Goal: Check status: Check status

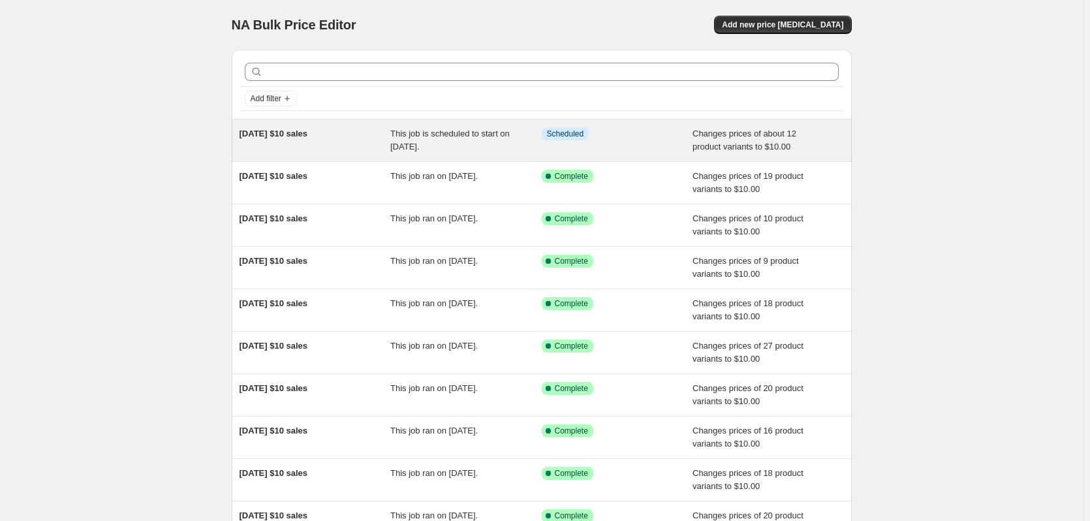
click at [308, 130] on span "02/10/2025 $10 sales" at bounding box center [274, 134] width 69 height 10
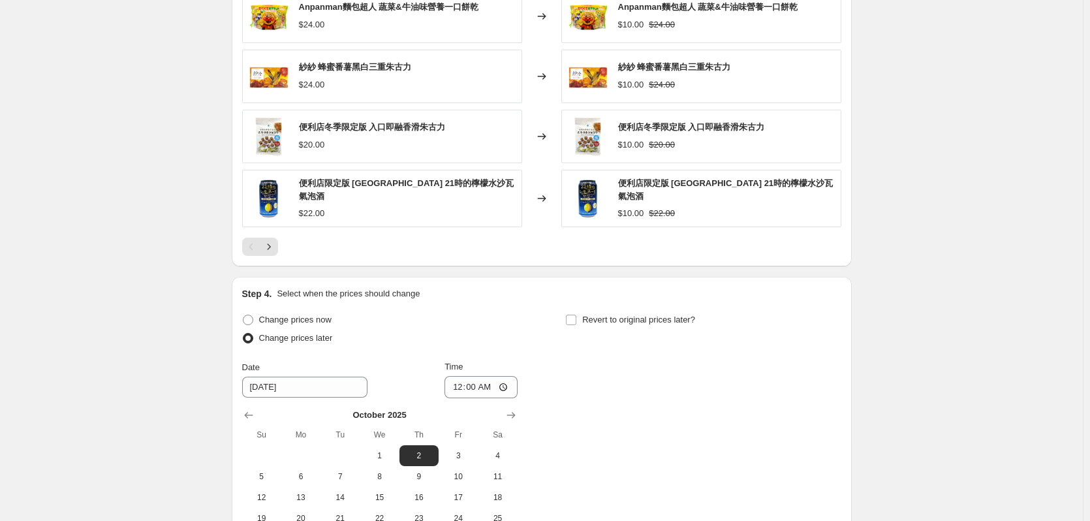
scroll to position [653, 0]
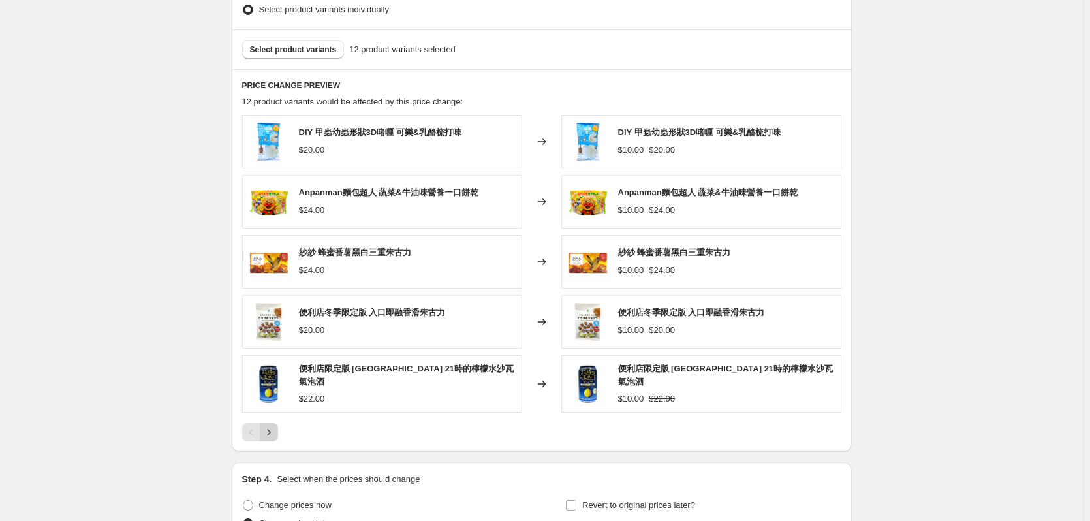
click at [274, 430] on icon "Next" at bounding box center [268, 432] width 13 height 13
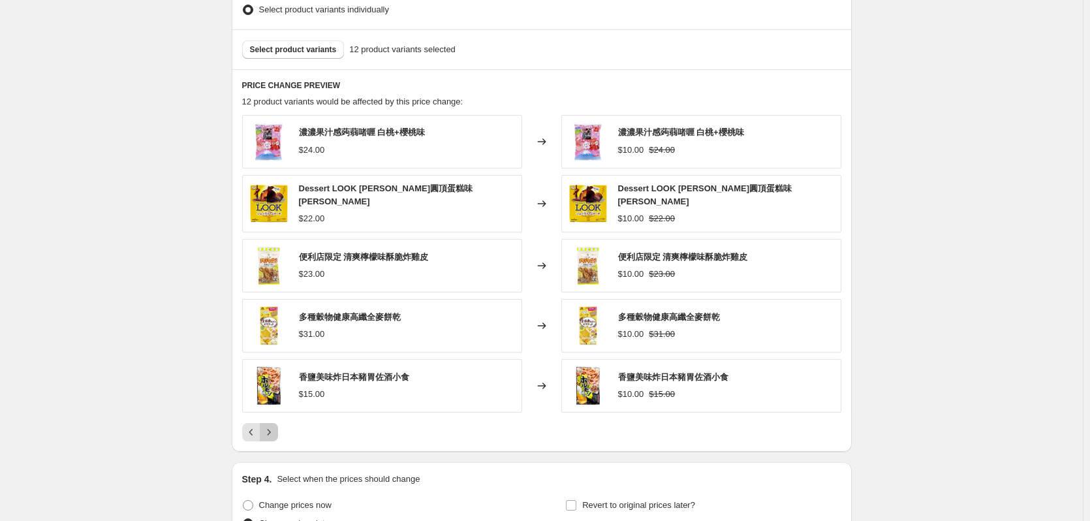
click at [271, 434] on icon "Next" at bounding box center [268, 432] width 13 height 13
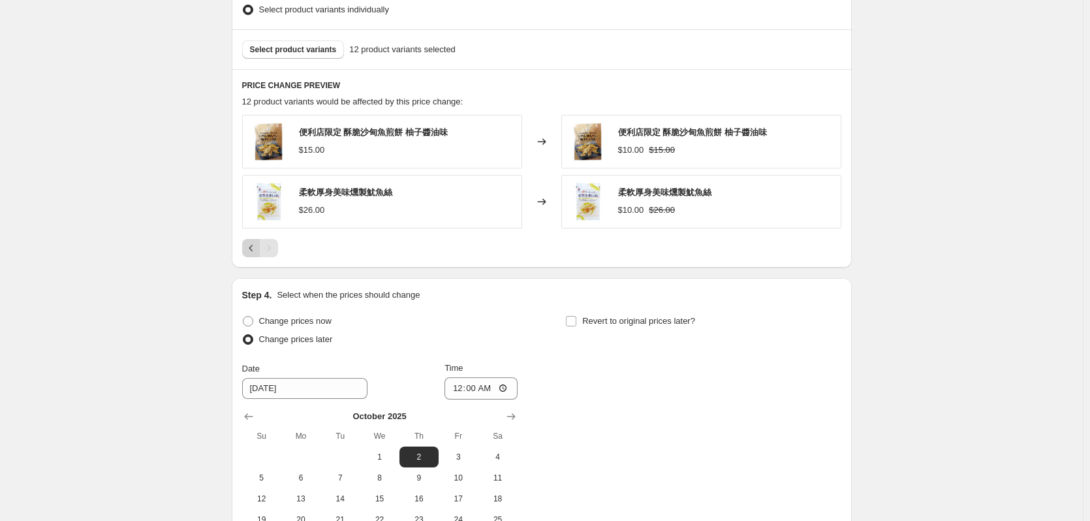
click at [247, 245] on button "Previous" at bounding box center [251, 248] width 18 height 18
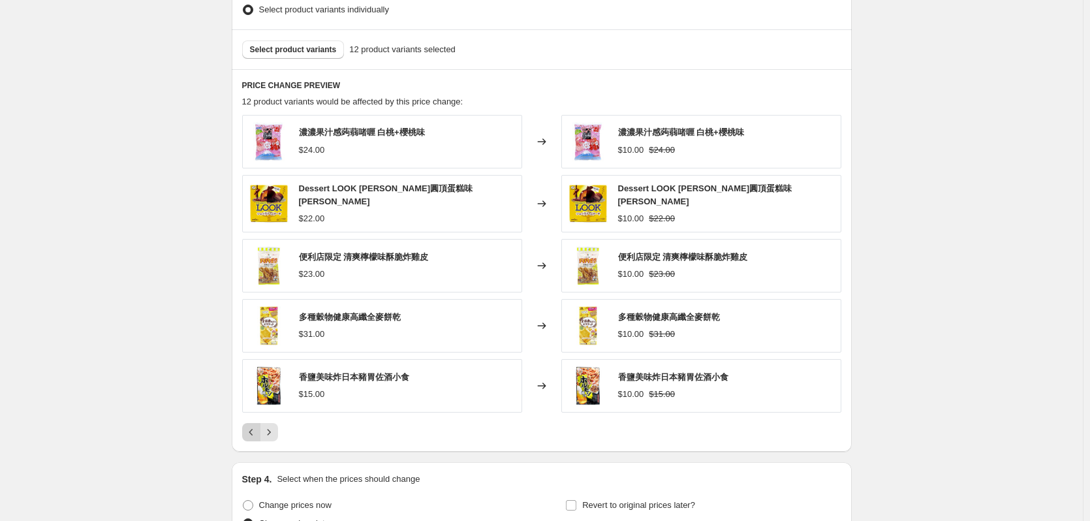
click at [246, 427] on button "Previous" at bounding box center [251, 432] width 18 height 18
